Goal: Task Accomplishment & Management: Complete application form

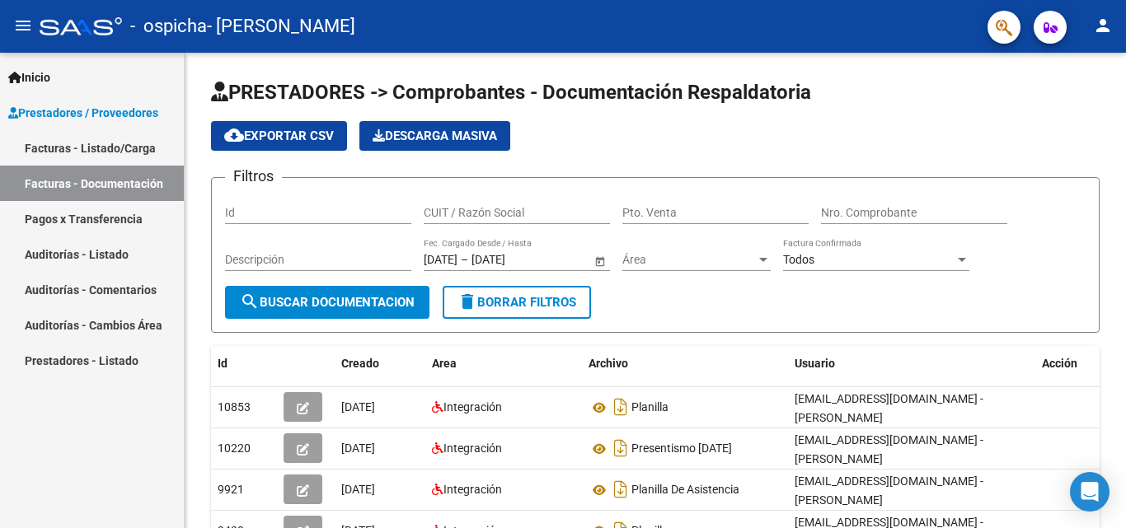
click at [110, 191] on link "Facturas - Documentación" at bounding box center [92, 183] width 184 height 35
click at [77, 147] on link "Facturas - Listado/Carga" at bounding box center [92, 147] width 184 height 35
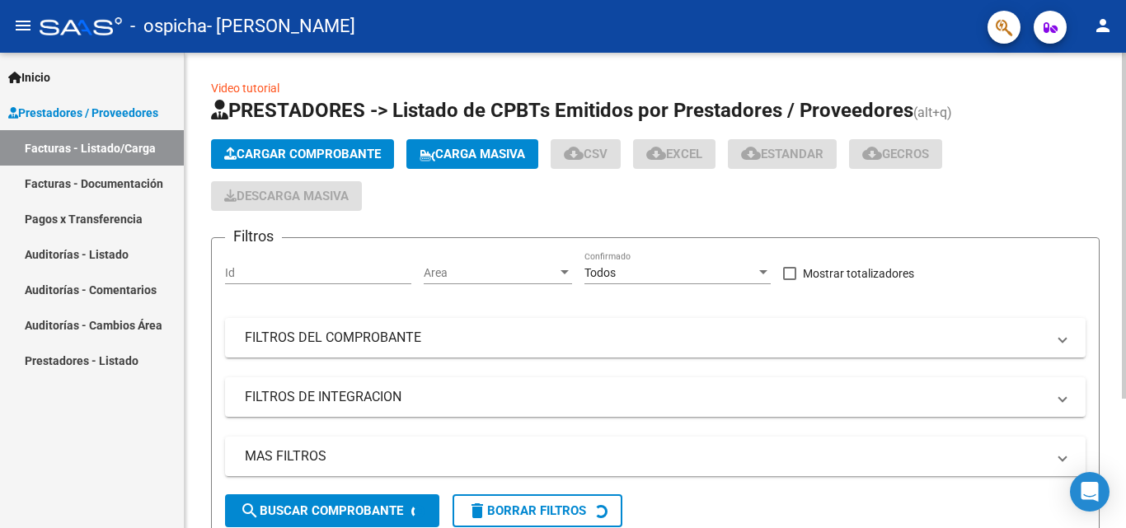
click at [328, 145] on button "Cargar Comprobante" at bounding box center [302, 154] width 183 height 30
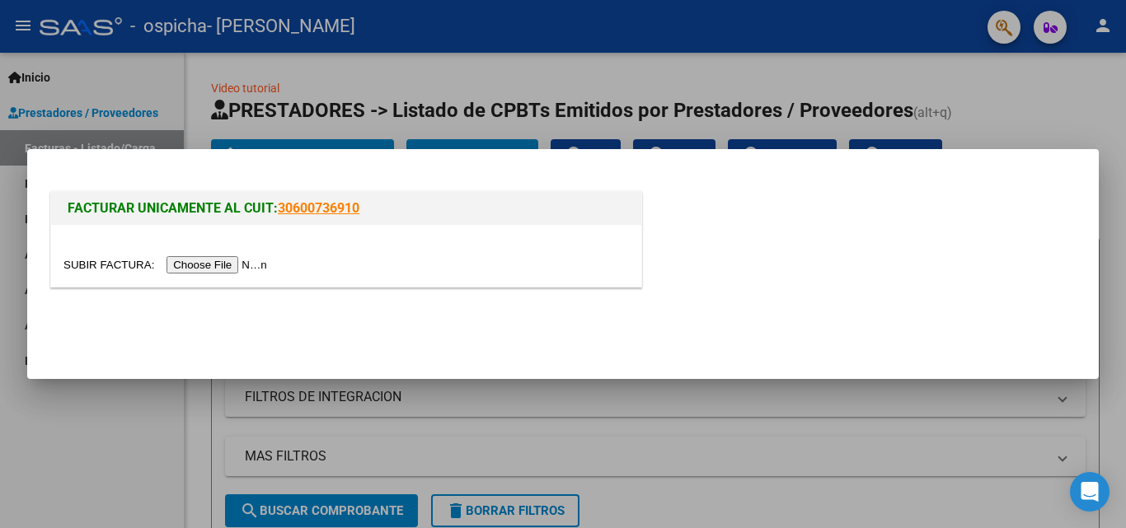
click at [180, 260] on input "file" at bounding box center [167, 264] width 208 height 17
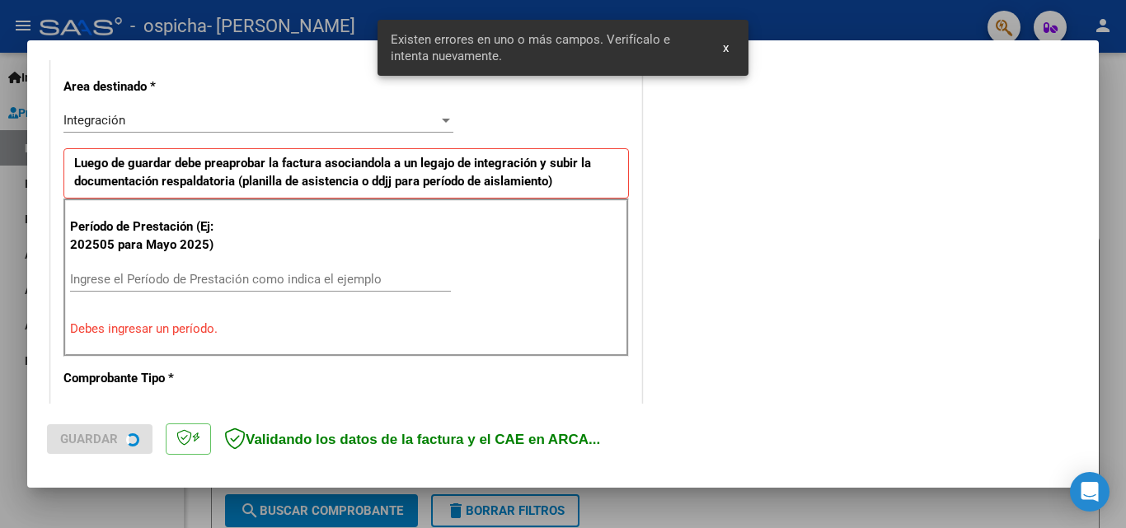
scroll to position [403, 0]
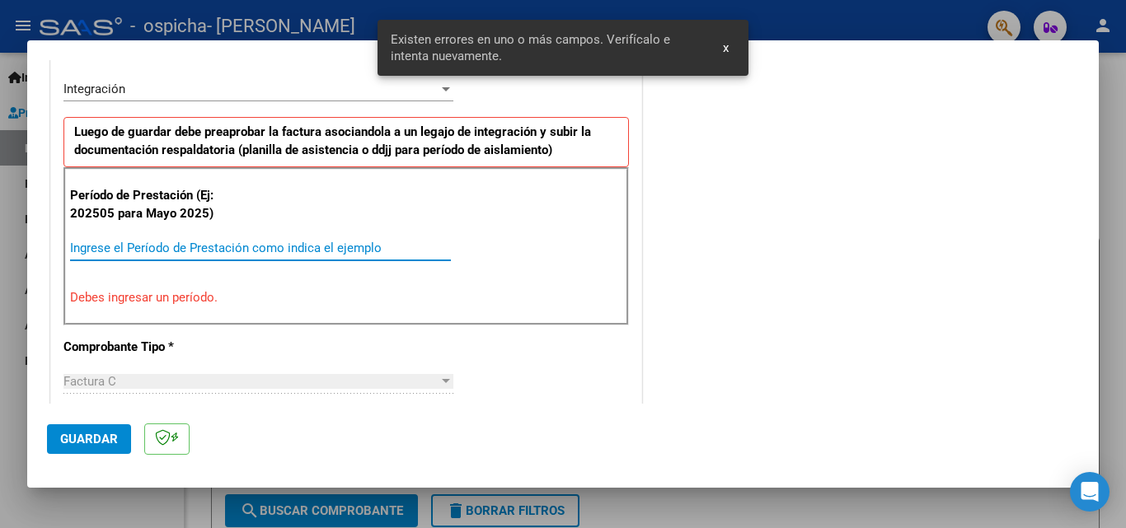
click at [150, 241] on input "Ingrese el Período de Prestación como indica el ejemplo" at bounding box center [260, 248] width 381 height 15
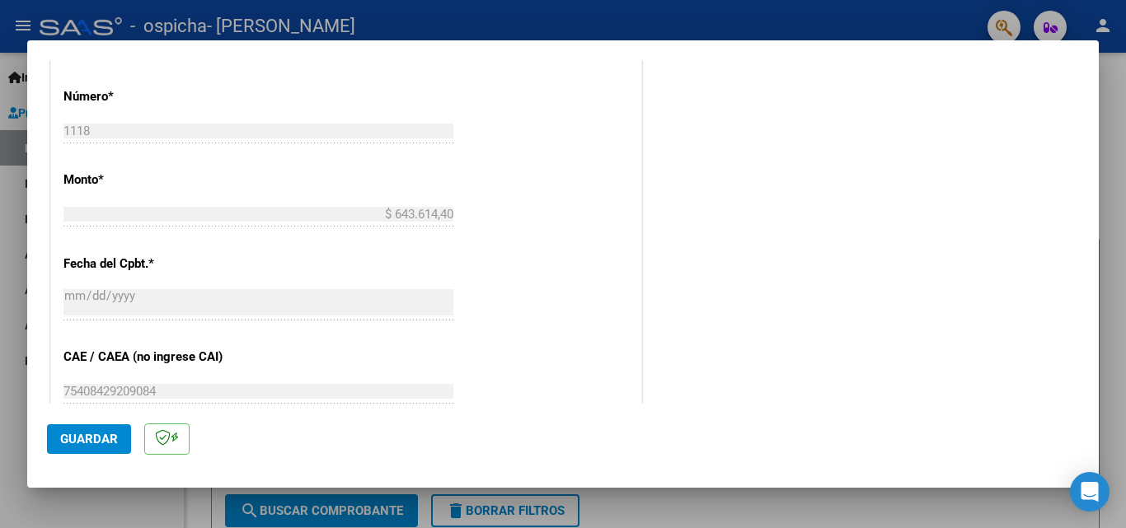
scroll to position [1024, 0]
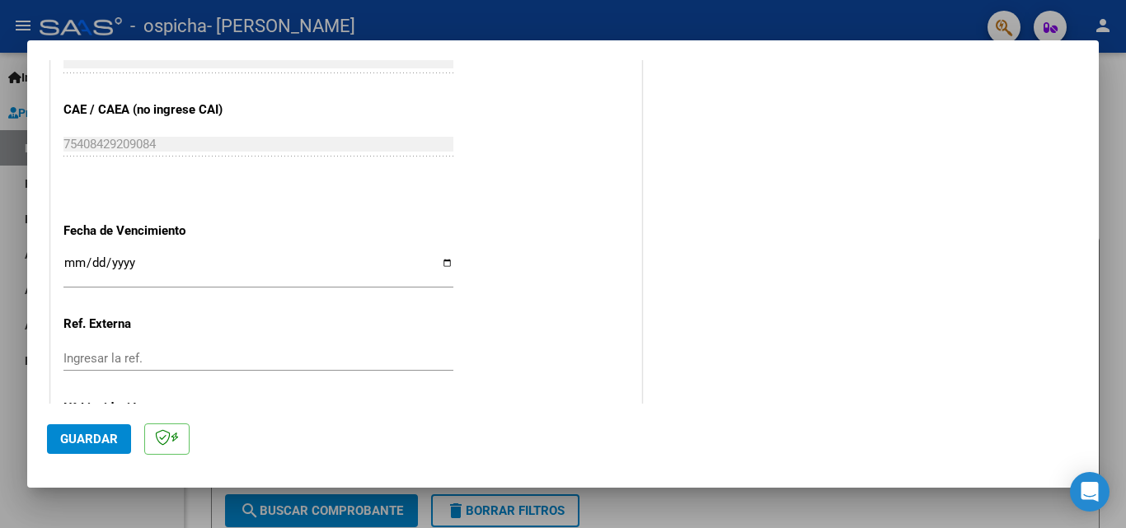
type input "202509"
click at [439, 260] on input "Ingresar la fecha" at bounding box center [258, 269] width 390 height 26
type input "[DATE]"
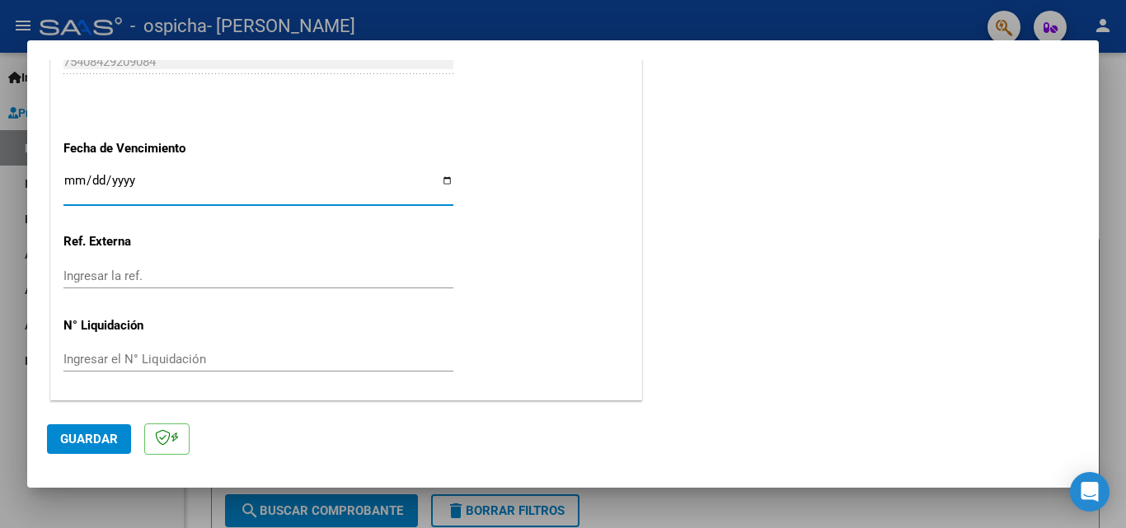
click at [95, 441] on span "Guardar" at bounding box center [89, 439] width 58 height 15
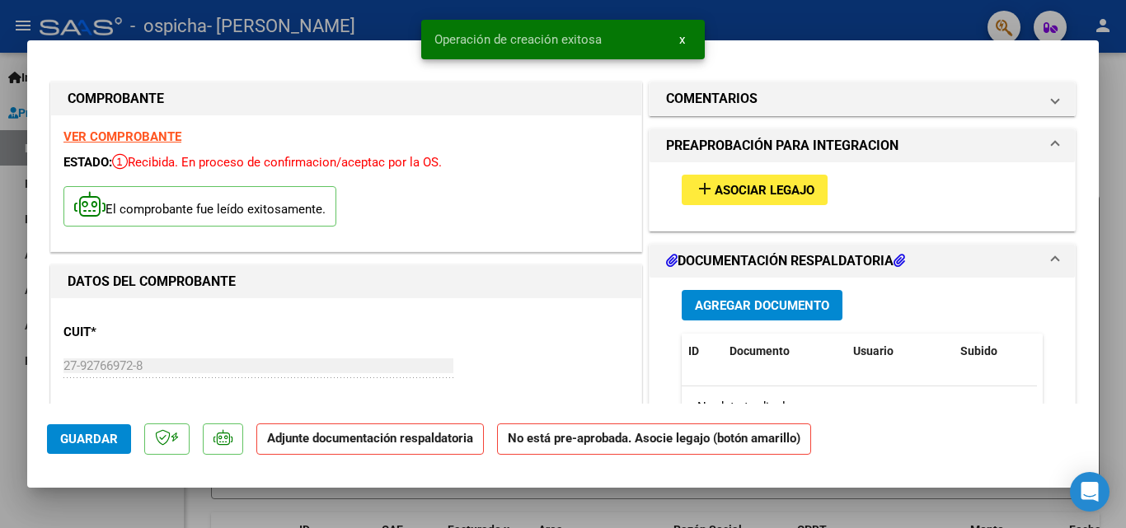
scroll to position [82, 0]
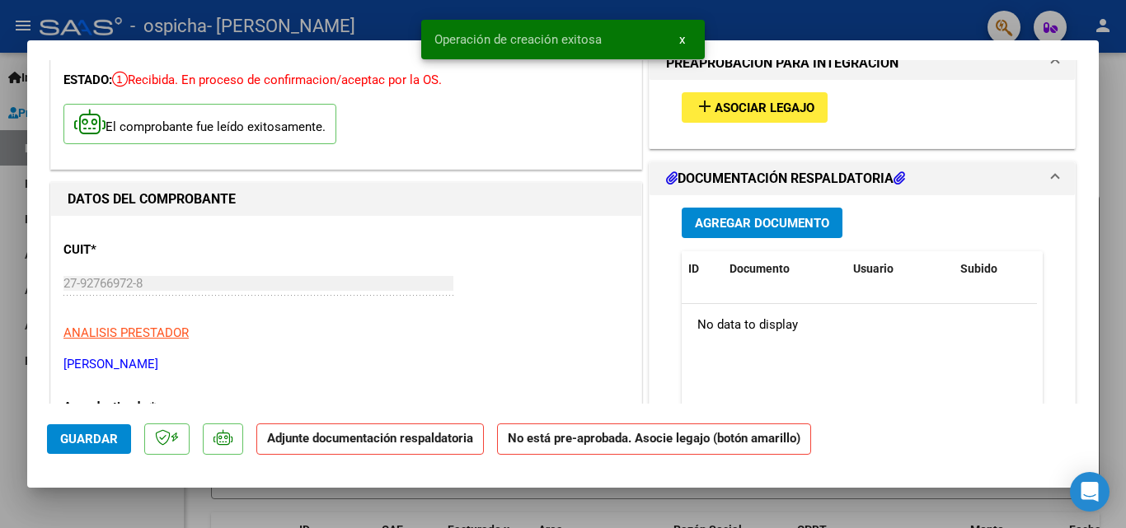
click at [737, 217] on span "Agregar Documento" at bounding box center [762, 223] width 134 height 15
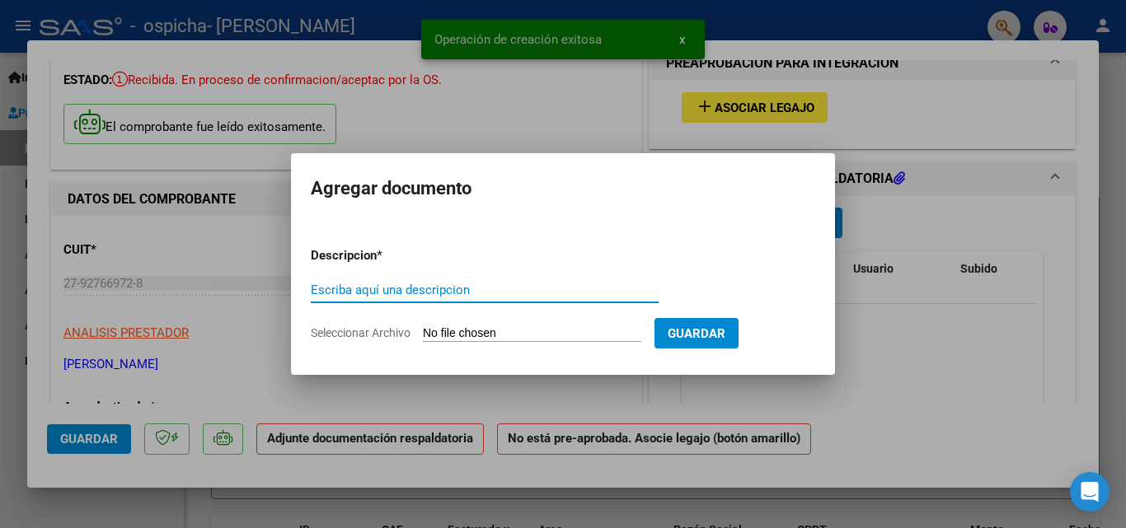
click at [515, 346] on form "Descripcion * Escriba aquí una descripcion Seleccionar Archivo Guardar" at bounding box center [563, 294] width 504 height 120
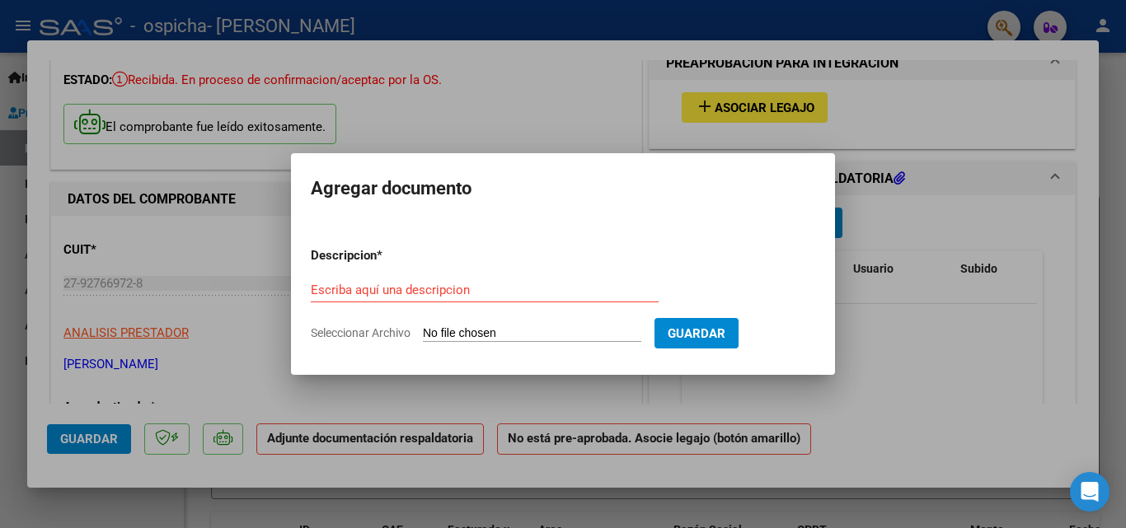
click at [280, 335] on div at bounding box center [563, 264] width 1126 height 528
click at [280, 335] on p "ANALISIS PRESTADOR" at bounding box center [345, 333] width 565 height 19
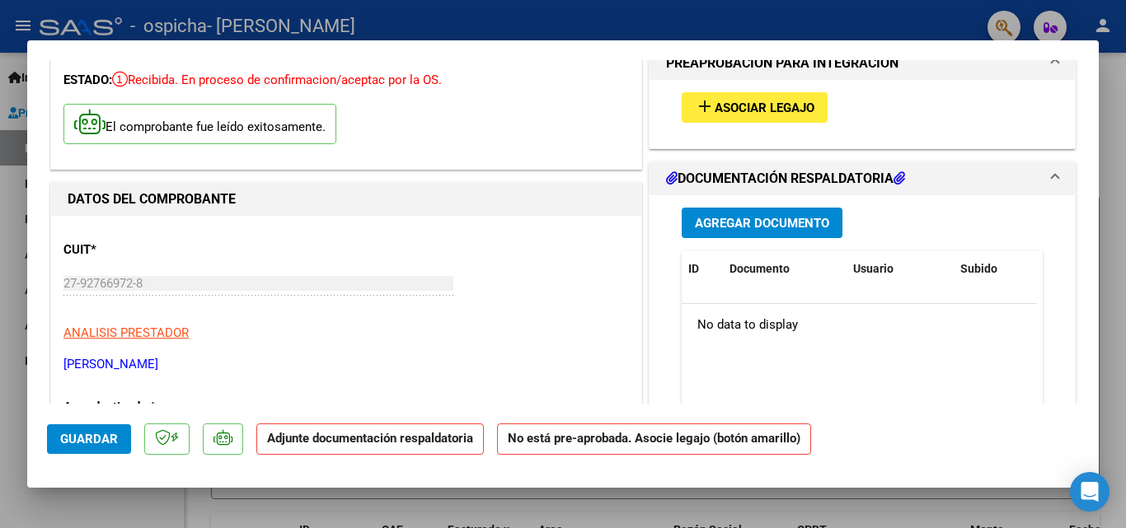
scroll to position [0, 0]
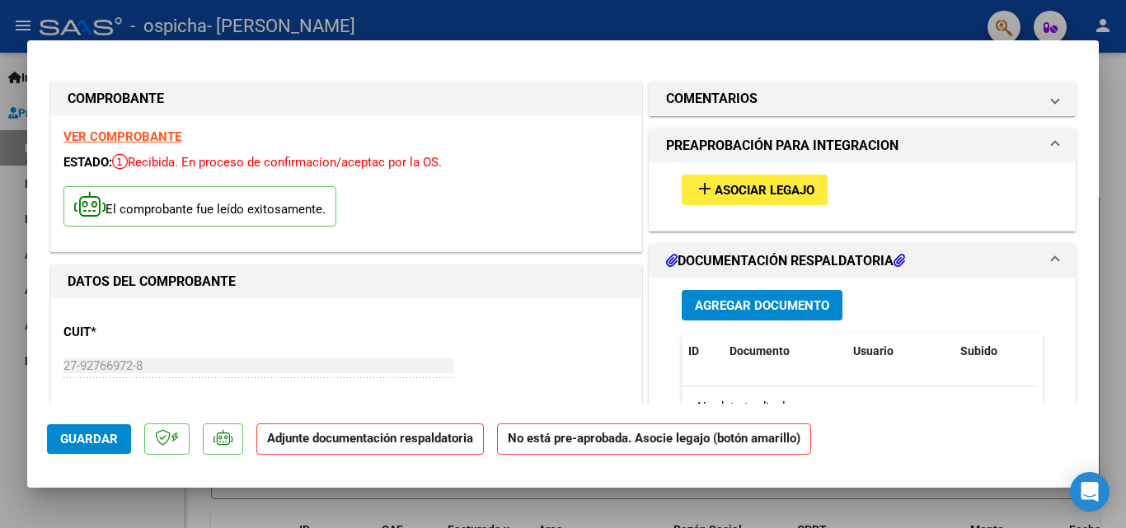
click at [780, 307] on span "Agregar Documento" at bounding box center [762, 305] width 134 height 15
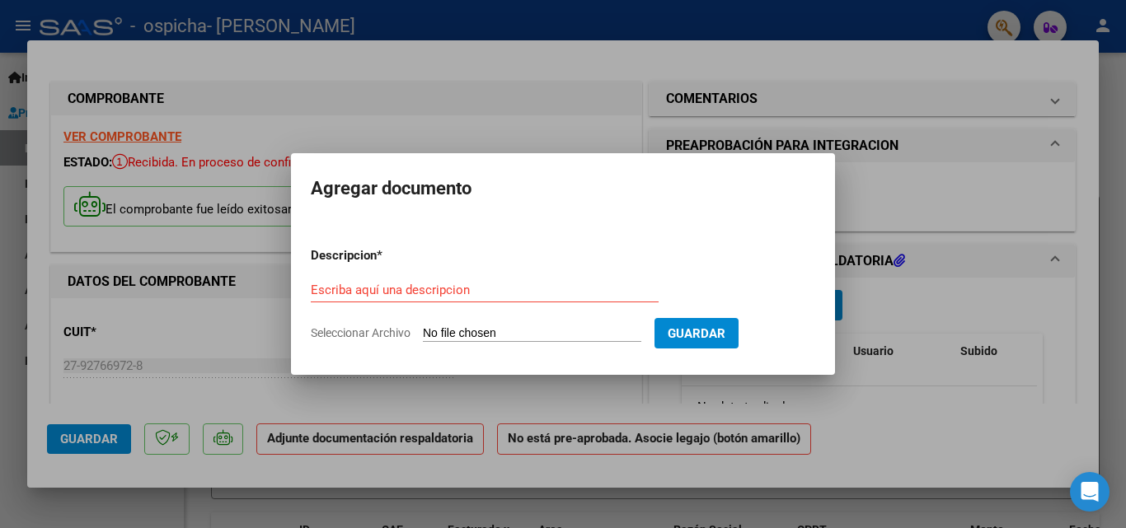
click at [391, 337] on span "Seleccionar Archivo" at bounding box center [361, 332] width 100 height 13
click at [423, 337] on input "Seleccionar Archivo" at bounding box center [532, 334] width 218 height 16
click at [344, 333] on span "Seleccionar Archivo" at bounding box center [361, 332] width 100 height 13
click at [423, 333] on input "Seleccionar Archivo" at bounding box center [532, 334] width 218 height 16
type input "C:\fakepath\[PERSON_NAME] (1).pdf"
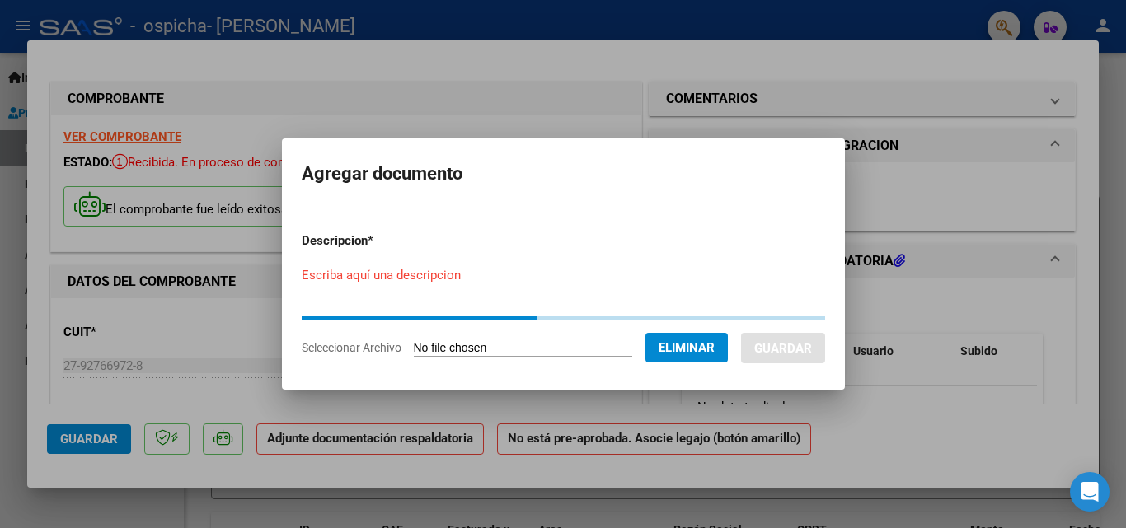
click at [522, 279] on div "Escriba aquí una descripcion" at bounding box center [482, 275] width 361 height 25
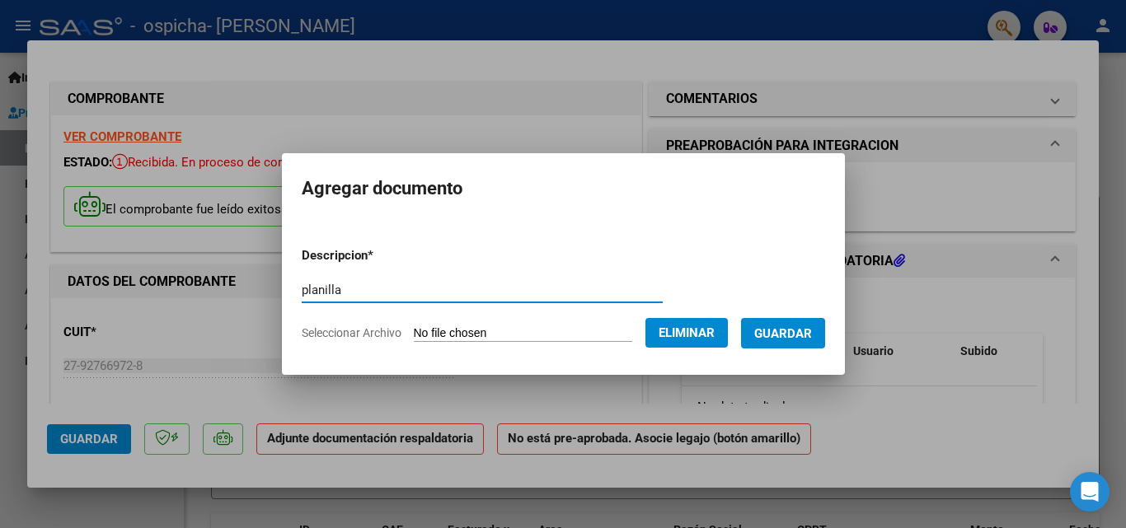
type input "planilla"
click at [797, 342] on button "Guardar" at bounding box center [783, 333] width 84 height 30
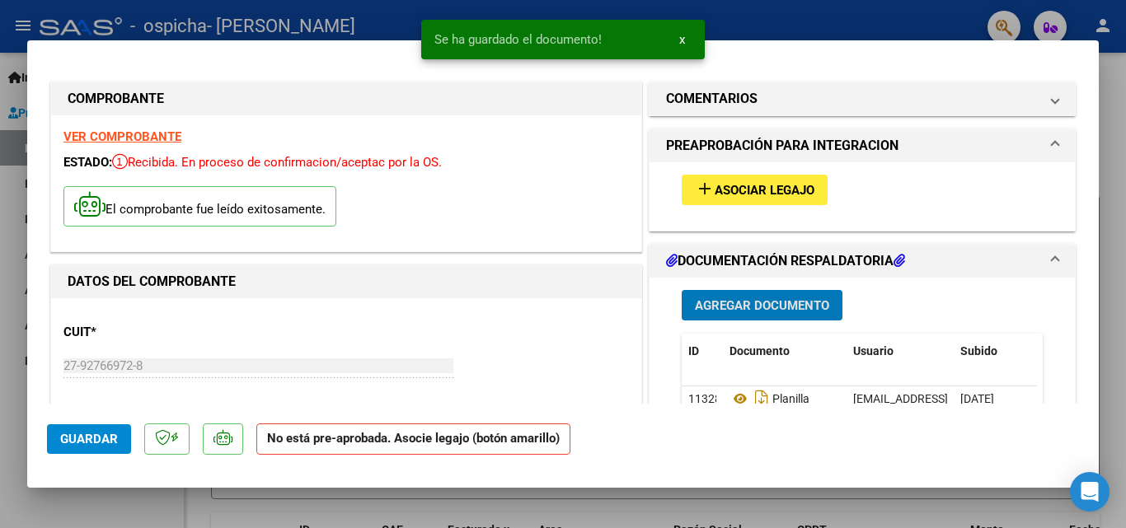
click at [766, 196] on span "Asociar Legajo" at bounding box center [764, 190] width 100 height 15
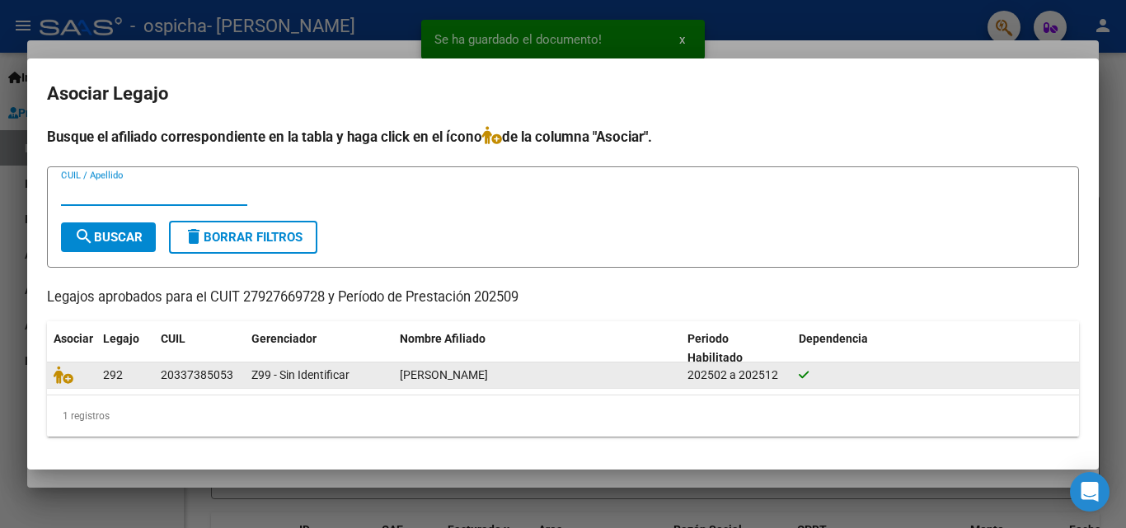
click at [116, 374] on span "292" at bounding box center [113, 374] width 20 height 13
click at [67, 384] on div at bounding box center [72, 375] width 36 height 19
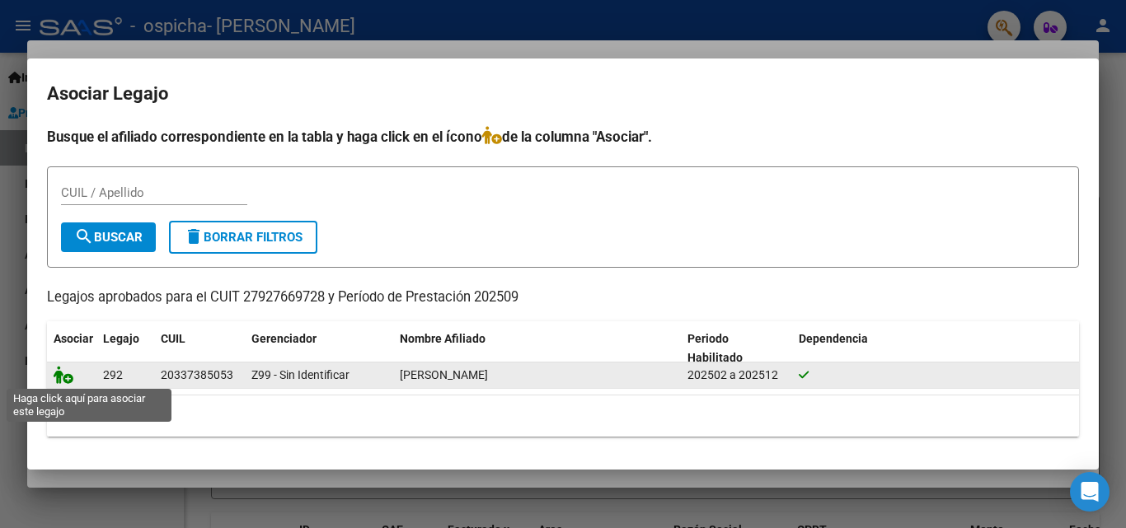
click at [63, 381] on icon at bounding box center [64, 375] width 20 height 18
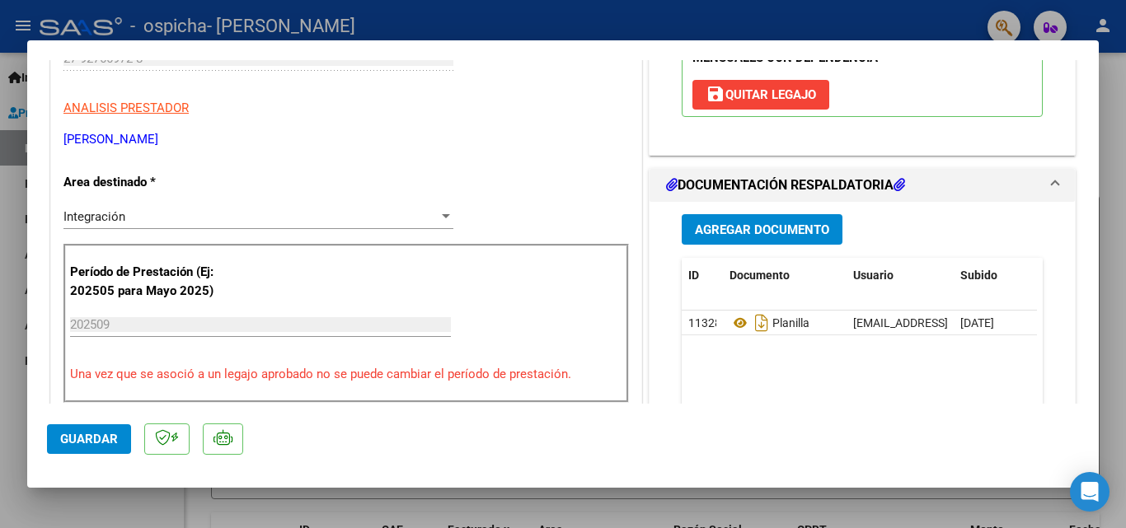
scroll to position [390, 0]
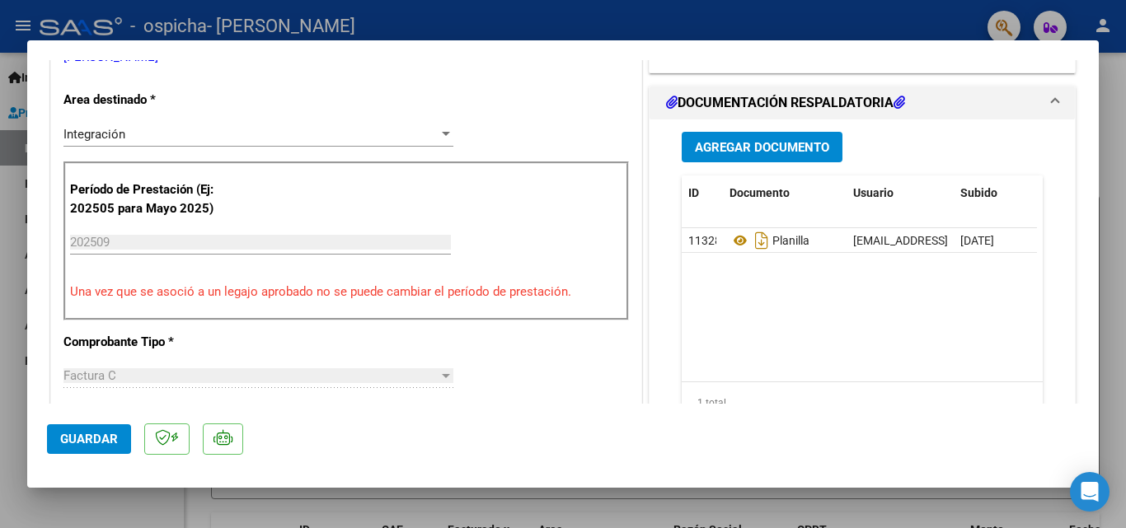
click at [73, 436] on span "Guardar" at bounding box center [89, 439] width 58 height 15
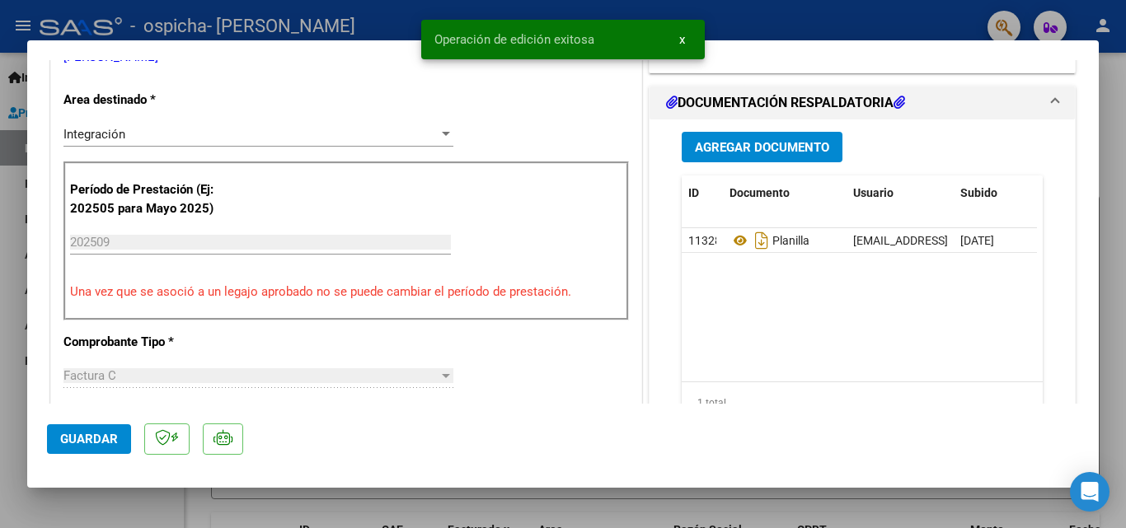
click at [677, 43] on button "x" at bounding box center [682, 40] width 32 height 30
